Goal: Task Accomplishment & Management: Complete application form

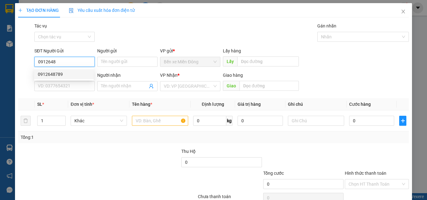
drag, startPoint x: 75, startPoint y: 77, endPoint x: 76, endPoint y: 74, distance: 3.6
click at [76, 75] on div "0912648789" at bounding box center [64, 74] width 52 height 7
type input "0912648789"
type input "0867356403"
type input "MDRAC"
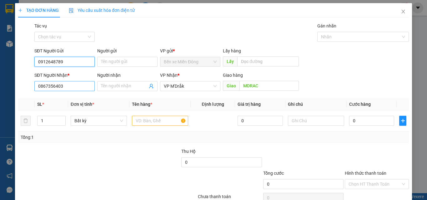
type input "0912648789"
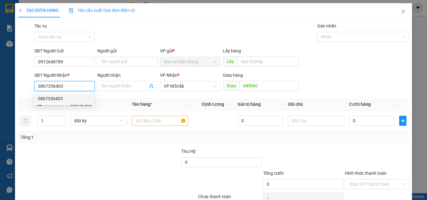
drag, startPoint x: 72, startPoint y: 83, endPoint x: 10, endPoint y: 88, distance: 62.6
click at [10, 88] on div "TẠO ĐƠN HÀNG Yêu cầu xuất hóa đơn điện tử Transit Pickup Surcharge Ids Transit …" at bounding box center [213, 100] width 427 height 200
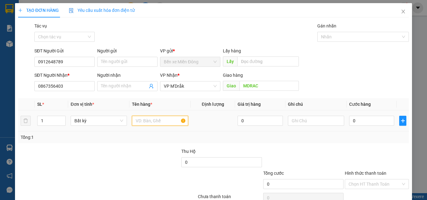
click at [159, 125] on input "text" at bounding box center [160, 121] width 56 height 10
drag, startPoint x: 184, startPoint y: 50, endPoint x: 170, endPoint y: 120, distance: 71.3
click at [170, 120] on input "2 THUNG" at bounding box center [160, 121] width 56 height 10
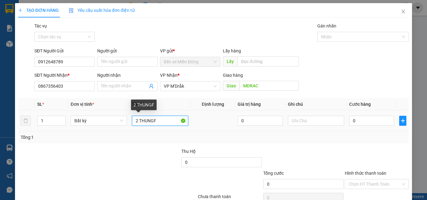
click at [170, 120] on input "2 THUNGF" at bounding box center [160, 121] width 56 height 10
type input "2 THÙNG+ 1 XÔ"
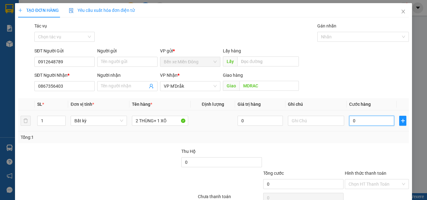
click at [358, 118] on input "0" at bounding box center [371, 121] width 45 height 10
type input "02"
type input "2"
type input "024"
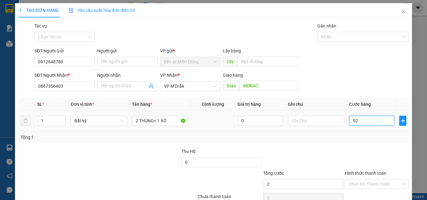
type input "24"
type input "0.240"
type input "240"
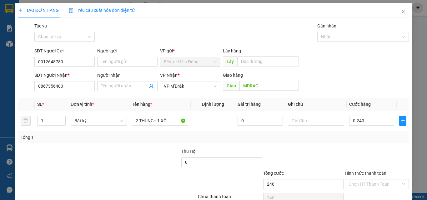
type input "240.000"
drag, startPoint x: 400, startPoint y: 160, endPoint x: 401, endPoint y: 168, distance: 8.0
click at [400, 160] on div at bounding box center [376, 159] width 65 height 22
drag, startPoint x: 389, startPoint y: 183, endPoint x: 387, endPoint y: 180, distance: 3.7
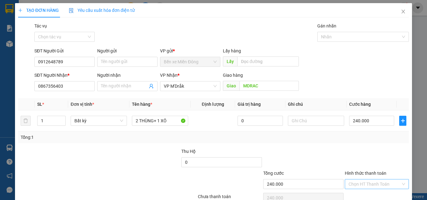
click at [389, 183] on input "Hình thức thanh toán" at bounding box center [374, 184] width 52 height 9
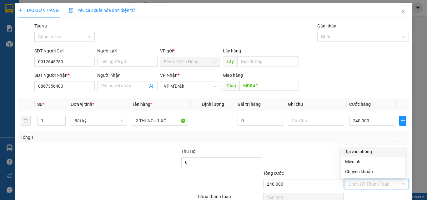
drag, startPoint x: 379, startPoint y: 152, endPoint x: 392, endPoint y: 163, distance: 18.0
click at [379, 152] on div "Tại văn phòng" at bounding box center [373, 151] width 56 height 7
type input "0"
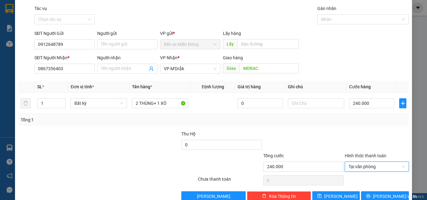
scroll to position [31, 0]
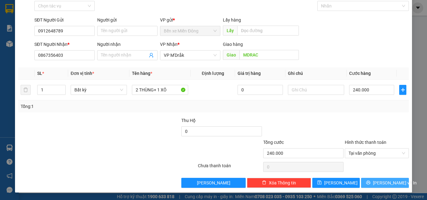
drag, startPoint x: 382, startPoint y: 185, endPoint x: 385, endPoint y: 189, distance: 5.6
click at [384, 188] on div "TẠO ĐƠN HÀNG Yêu cầu xuất hóa đơn điện tử Transit Pickup Surcharge Ids Transit …" at bounding box center [213, 82] width 397 height 221
click at [382, 188] on div "TẠO ĐƠN HÀNG Yêu cầu xuất hóa đơn điện tử Transit Pickup Surcharge Ids Transit …" at bounding box center [213, 82] width 397 height 221
click at [374, 183] on button "[PERSON_NAME] và In" at bounding box center [385, 183] width 48 height 10
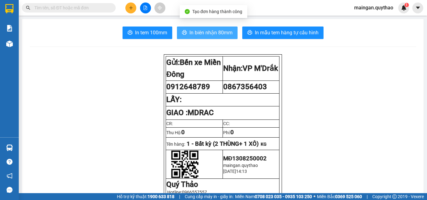
click at [227, 29] on span "In biên nhận 80mm" at bounding box center [210, 33] width 43 height 8
drag, startPoint x: 227, startPoint y: 30, endPoint x: 227, endPoint y: 37, distance: 7.2
click at [227, 30] on span "In biên nhận 80mm" at bounding box center [210, 33] width 43 height 8
click at [228, 37] on button "In biên nhận 80mm" at bounding box center [207, 33] width 61 height 12
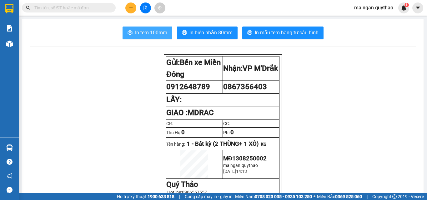
click at [149, 37] on button "In tem 100mm" at bounding box center [147, 33] width 50 height 12
drag, startPoint x: 64, startPoint y: 81, endPoint x: 78, endPoint y: 3, distance: 79.4
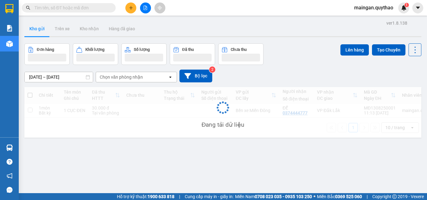
click at [56, 5] on input "text" at bounding box center [71, 7] width 74 height 7
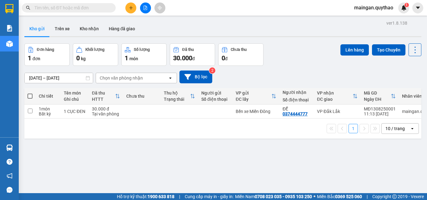
paste input "0867356403"
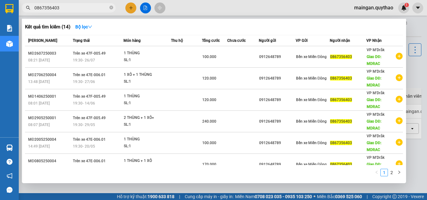
type input "0867356403"
